Goal: Information Seeking & Learning: Learn about a topic

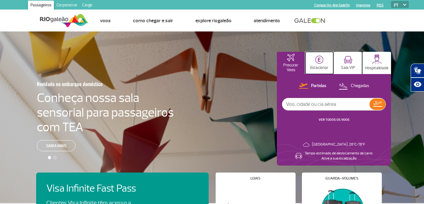
drag, startPoint x: 315, startPoint y: 60, endPoint x: 327, endPoint y: 56, distance: 12.9
click at [315, 60] on button "Estacionar" at bounding box center [320, 63] width 28 height 22
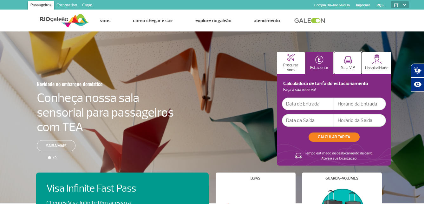
click at [341, 60] on button "Sala VIP" at bounding box center [348, 63] width 28 height 22
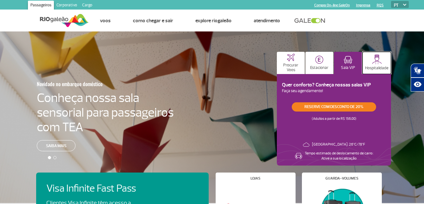
click at [377, 62] on img at bounding box center [377, 59] width 10 height 10
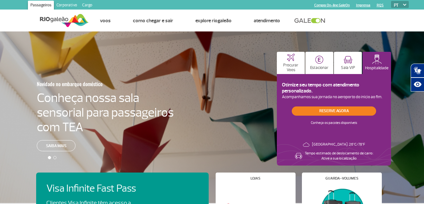
click at [159, 59] on div at bounding box center [214, 122] width 429 height 182
